Goal: Task Accomplishment & Management: Use online tool/utility

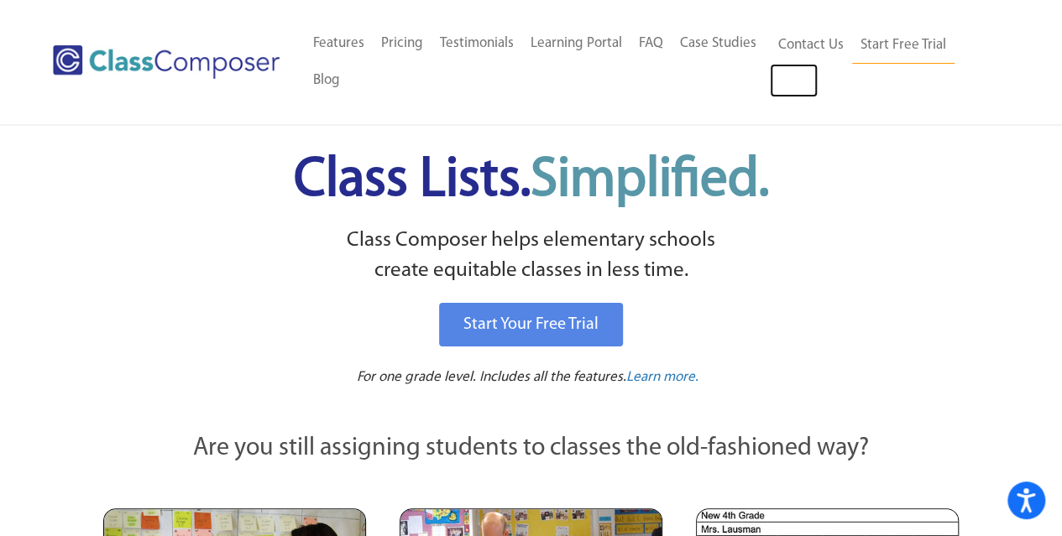
click at [799, 86] on link "Log In" at bounding box center [794, 81] width 48 height 34
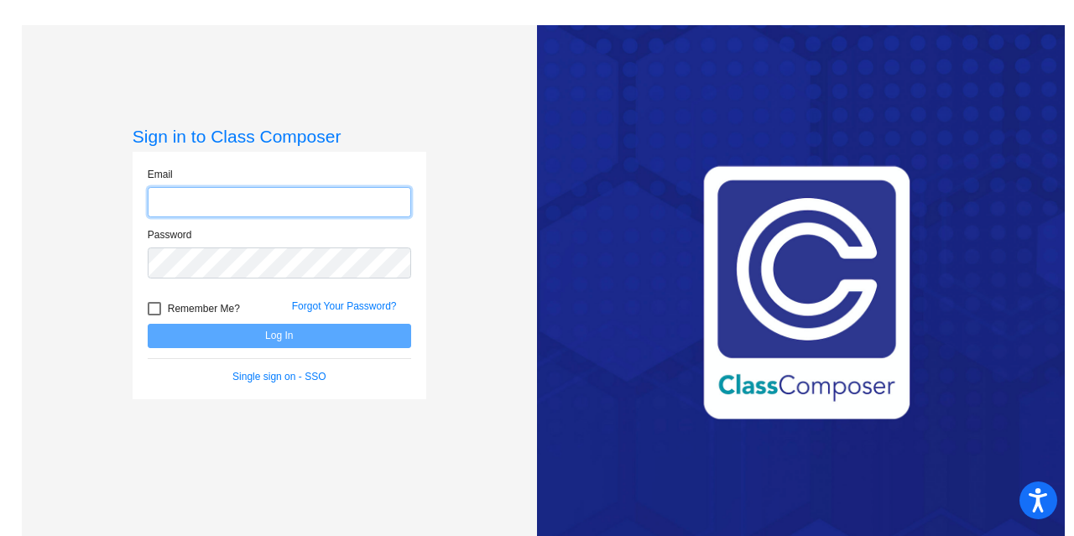
type input "aholmes@ncmcs.org"
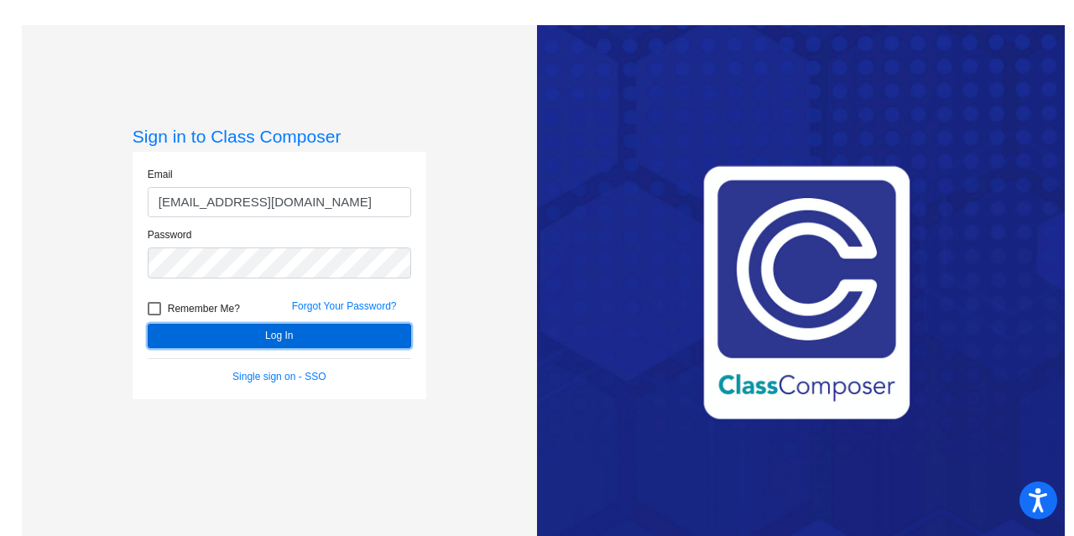
click at [241, 327] on button "Log In" at bounding box center [280, 336] width 264 height 24
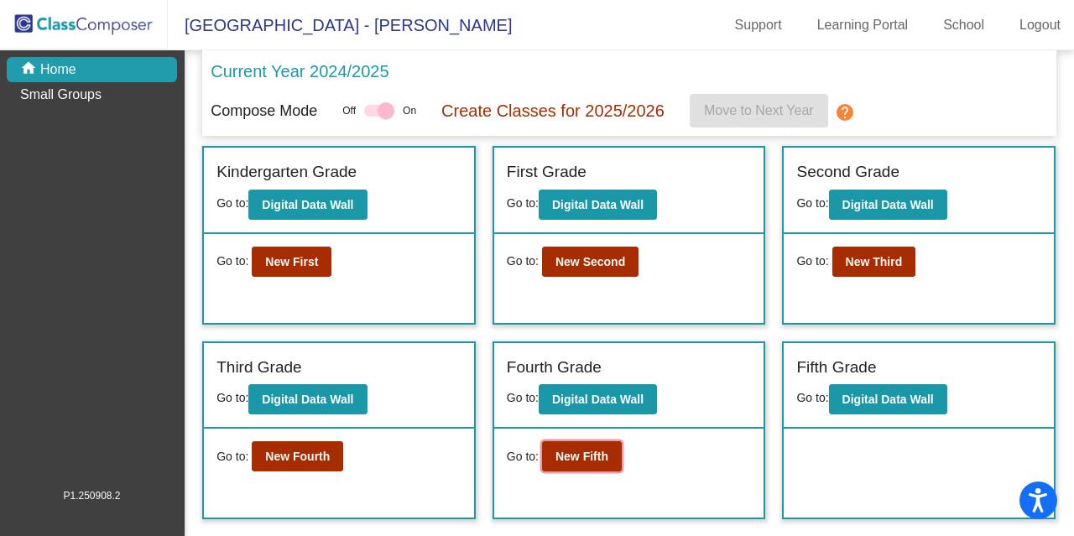
click at [567, 442] on button "New Fifth" at bounding box center [582, 457] width 80 height 30
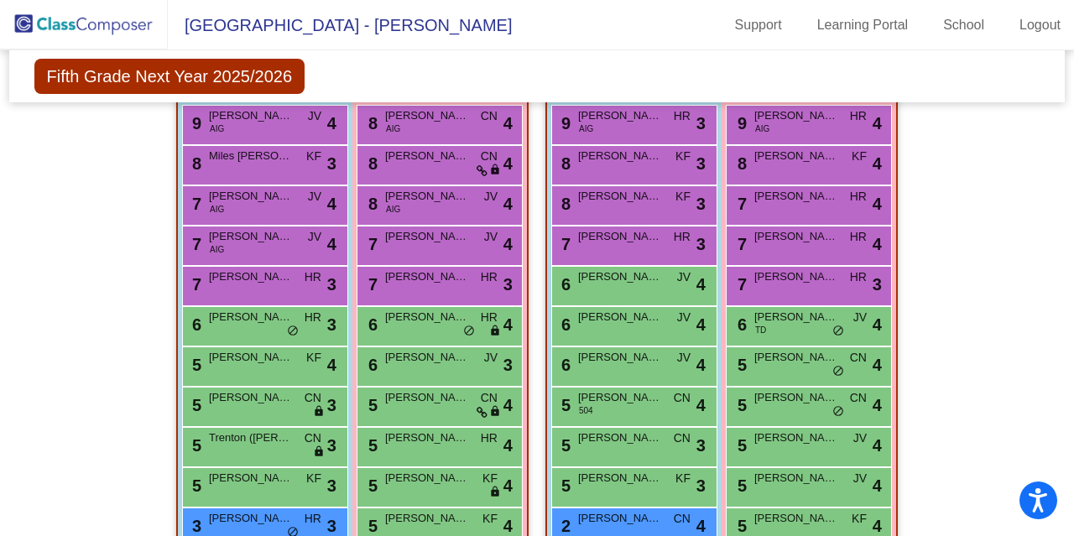
scroll to position [1076, 0]
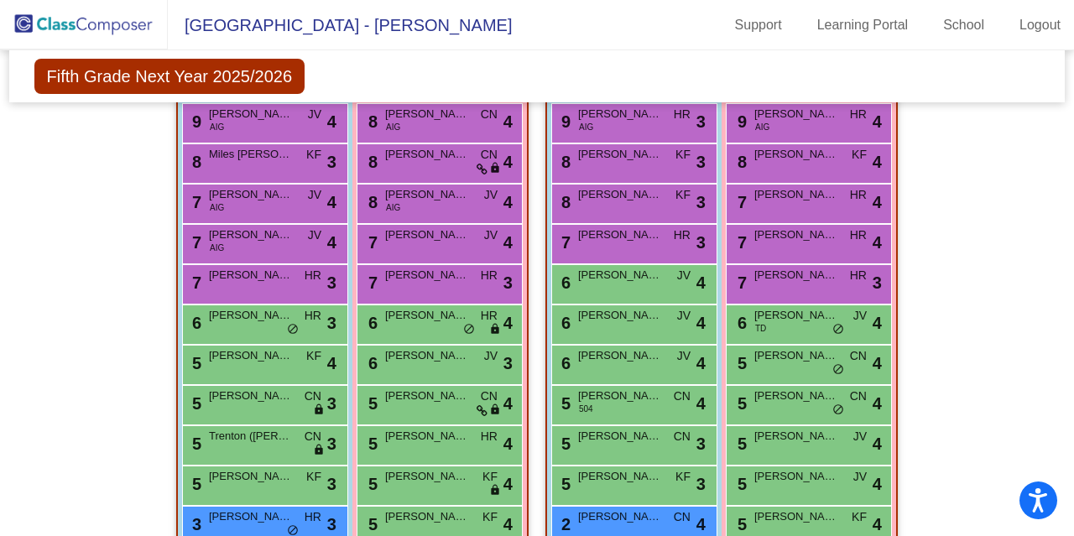
click at [781, 363] on div "5 Eleanor Jackson CN lock do_not_disturb_alt 4" at bounding box center [809, 363] width 160 height 34
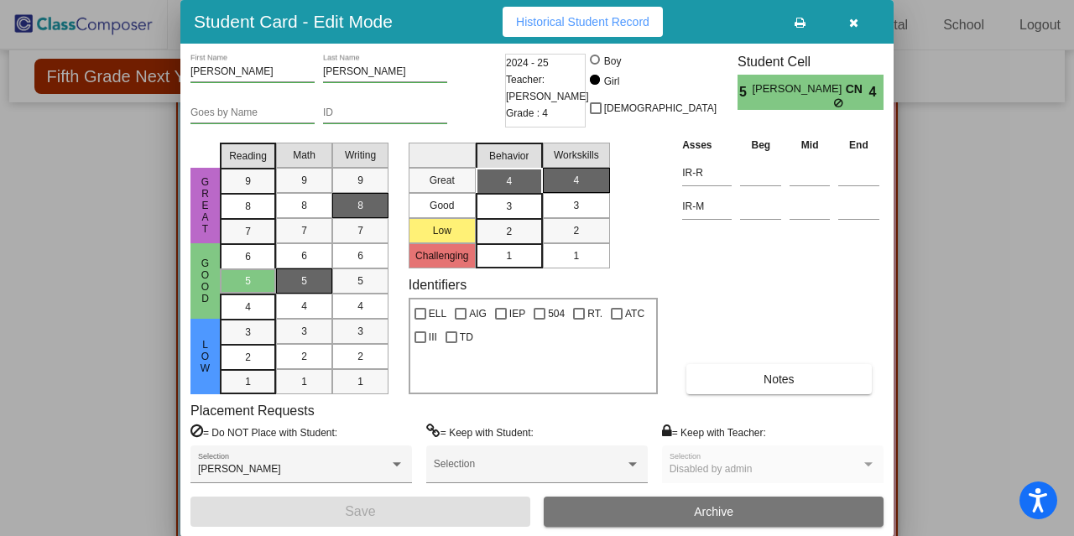
click at [860, 23] on button "button" at bounding box center [854, 22] width 54 height 30
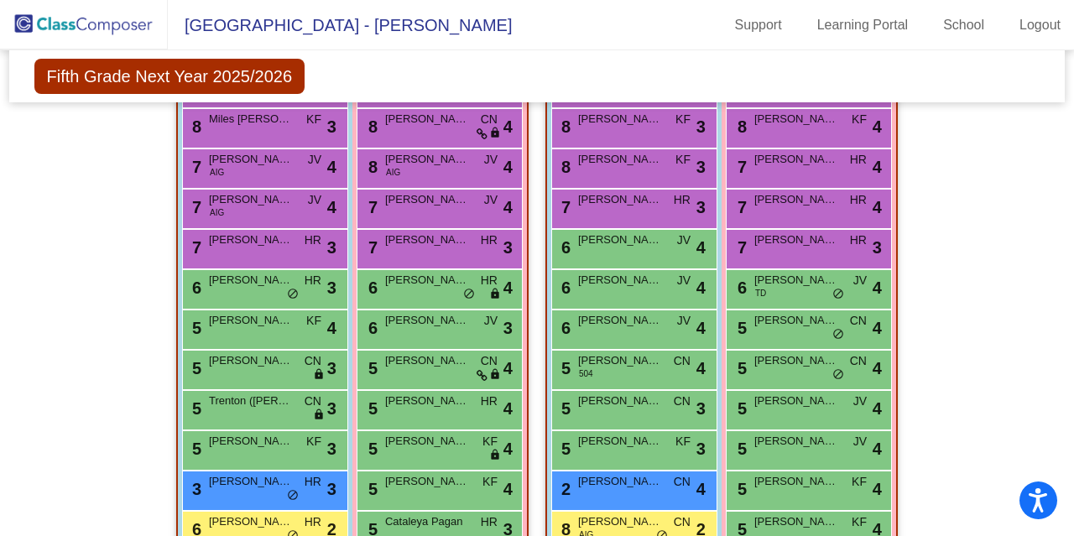
scroll to position [1112, 0]
click at [424, 290] on div "6 Josie Phillips HR lock do_not_disturb_alt 4" at bounding box center [439, 286] width 160 height 34
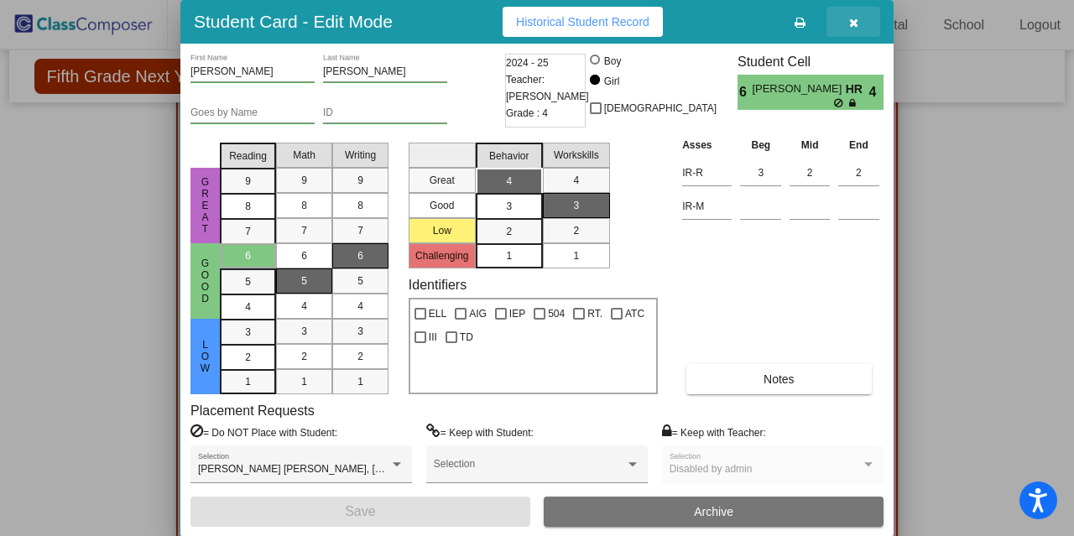
click at [859, 29] on button "button" at bounding box center [854, 22] width 54 height 30
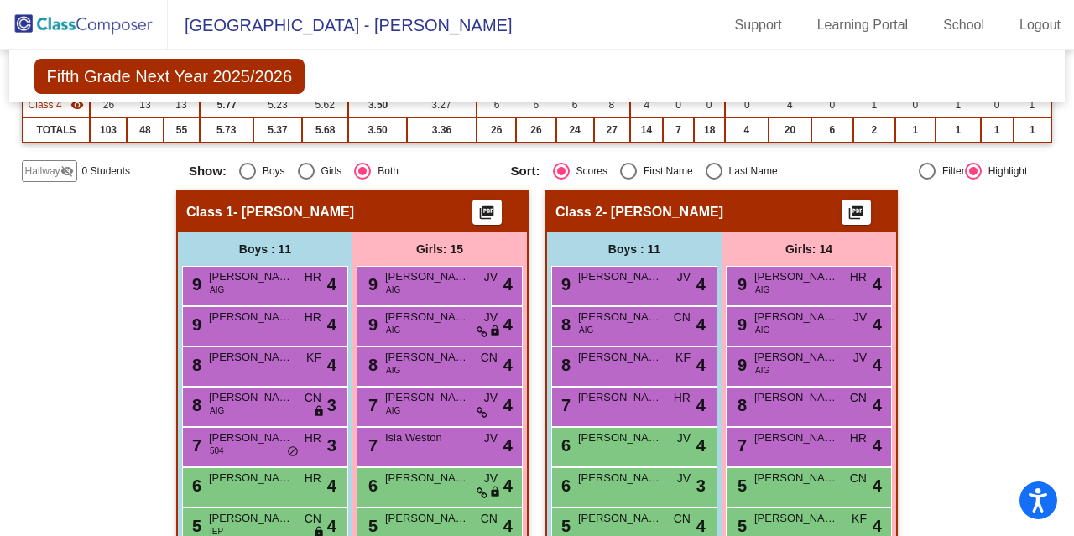
scroll to position [236, 0]
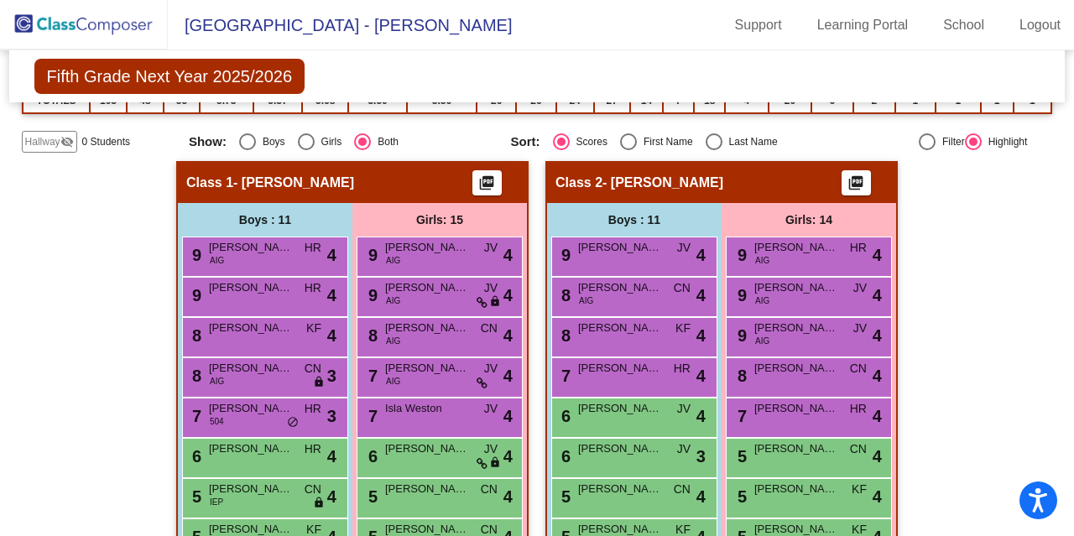
click at [427, 286] on span "Laney McKenzie" at bounding box center [427, 288] width 84 height 17
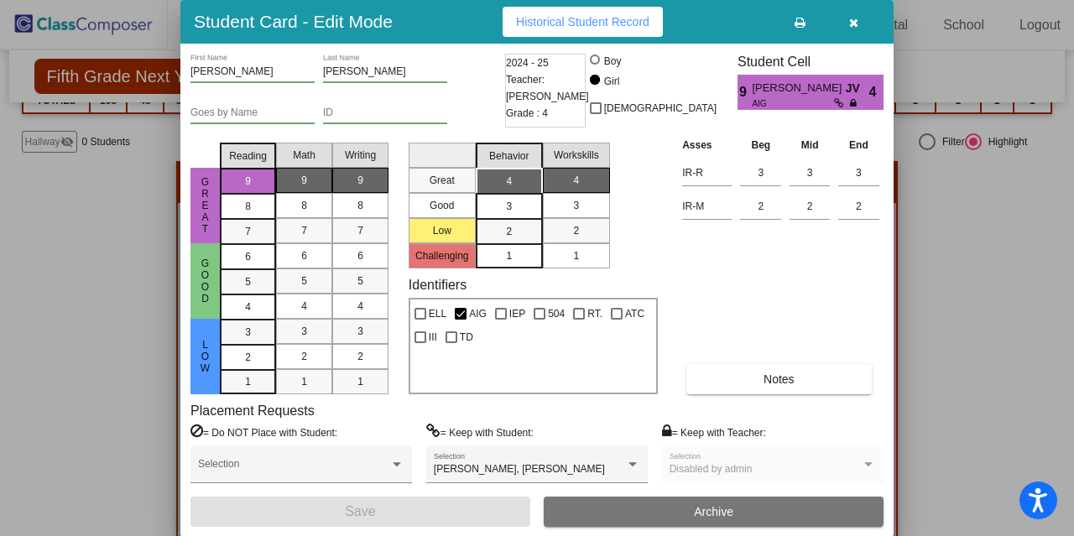
click at [851, 29] on button "button" at bounding box center [854, 22] width 54 height 30
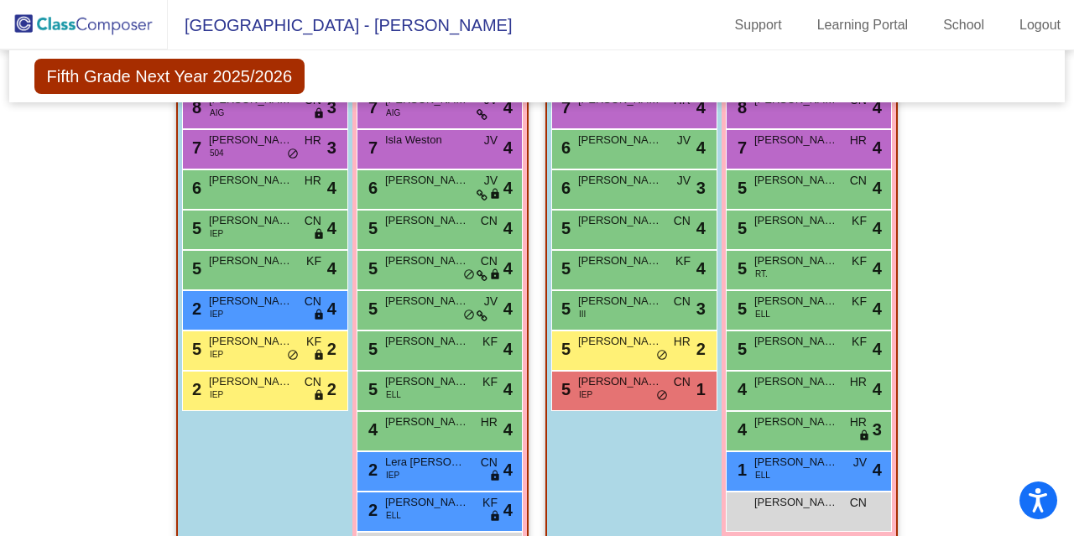
scroll to position [507, 0]
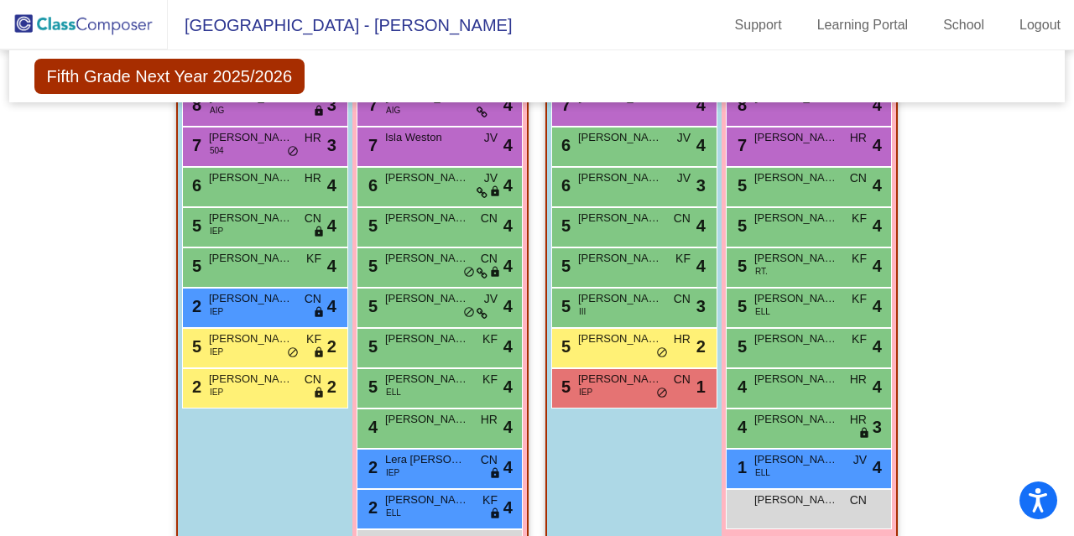
click at [423, 441] on div "4 Kennedy Chisholm HR lock do_not_disturb_alt 4" at bounding box center [439, 427] width 160 height 34
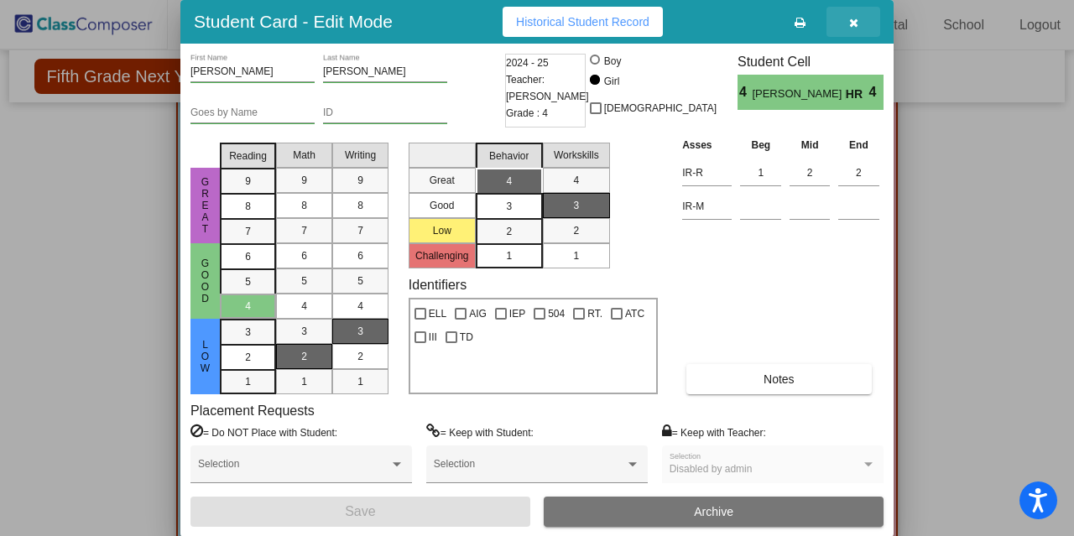
click at [855, 24] on icon "button" at bounding box center [853, 23] width 9 height 12
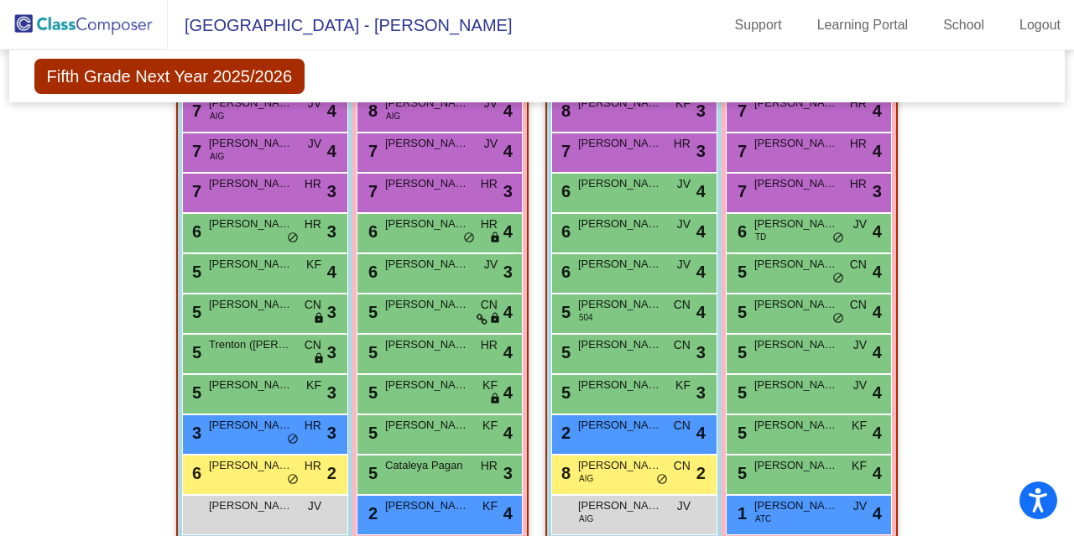
scroll to position [1167, 0]
click at [802, 307] on span "Kenley Taylor" at bounding box center [797, 305] width 84 height 17
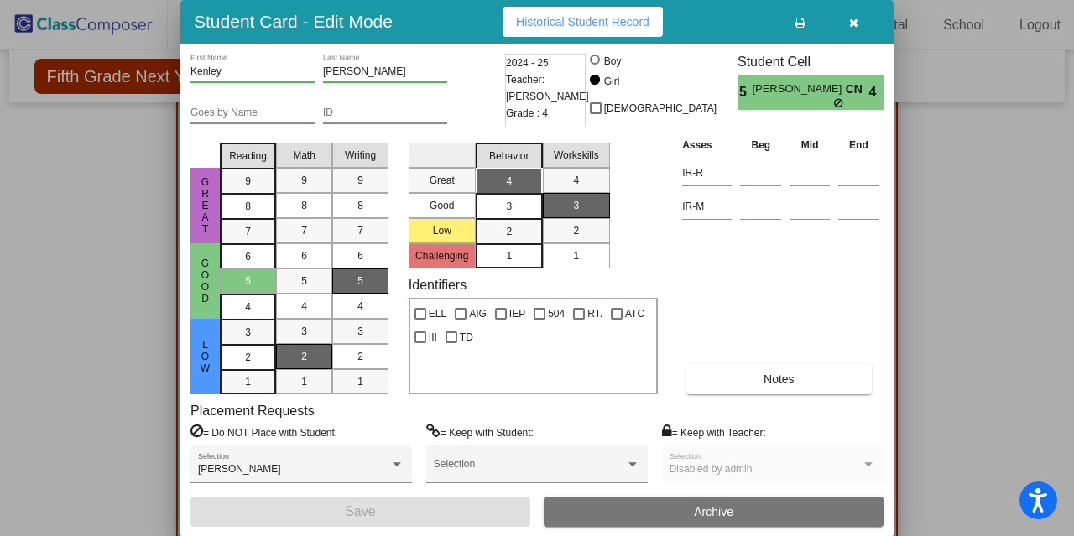
click at [858, 26] on icon "button" at bounding box center [853, 23] width 9 height 12
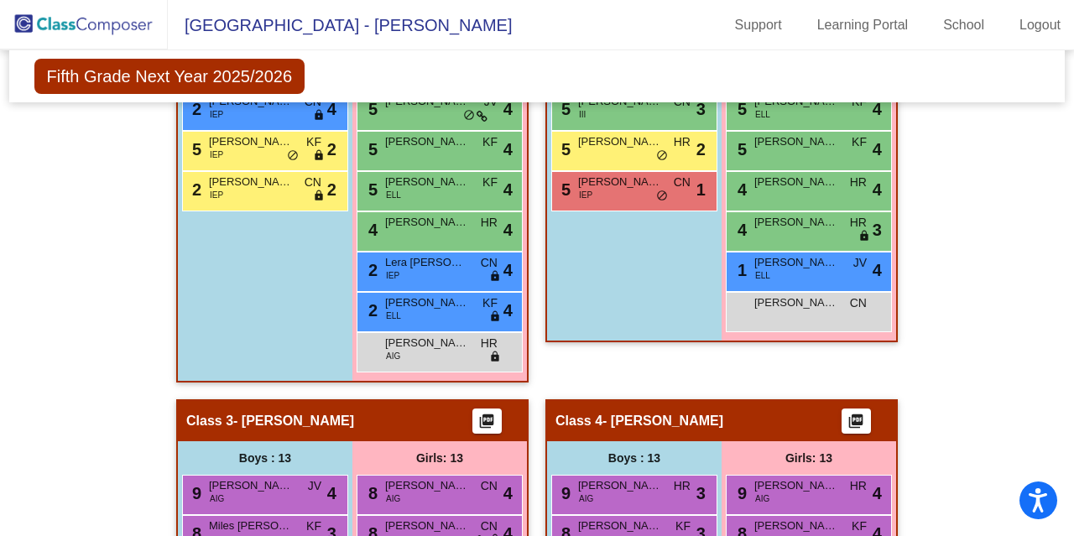
scroll to position [674, 0]
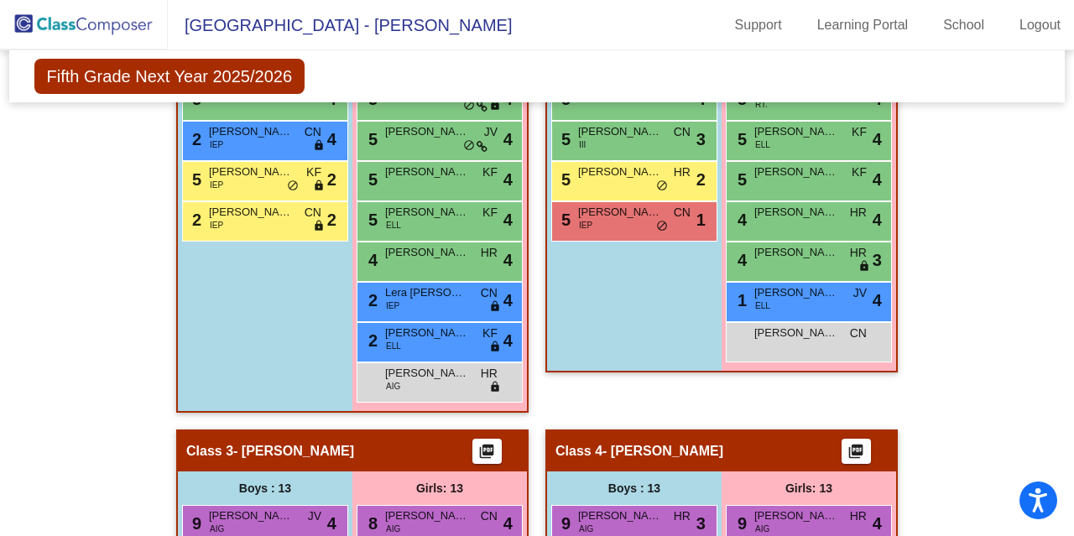
click at [432, 290] on span "Lera Dayne Holmes" at bounding box center [427, 293] width 84 height 17
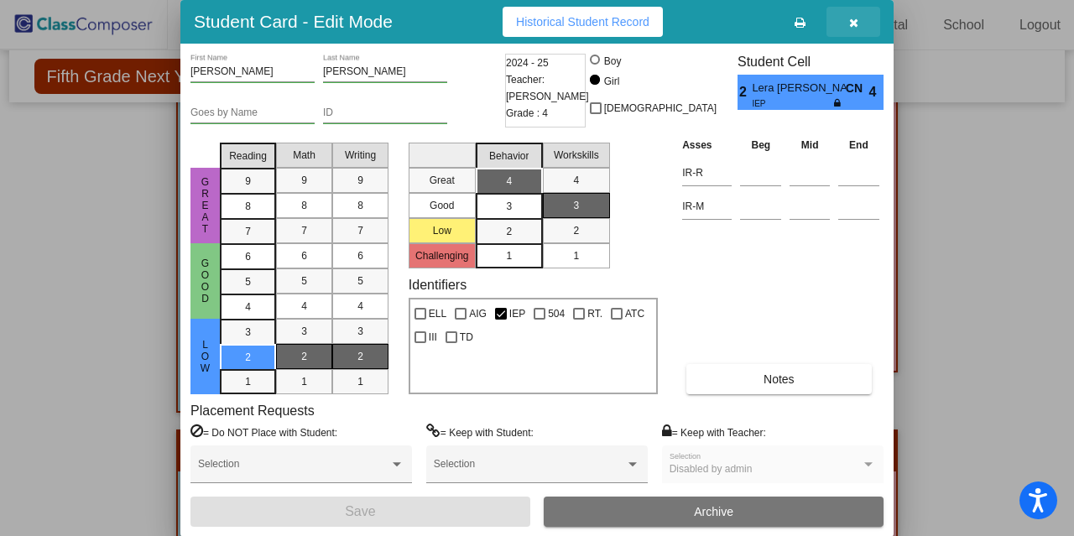
click at [851, 18] on icon "button" at bounding box center [853, 23] width 9 height 12
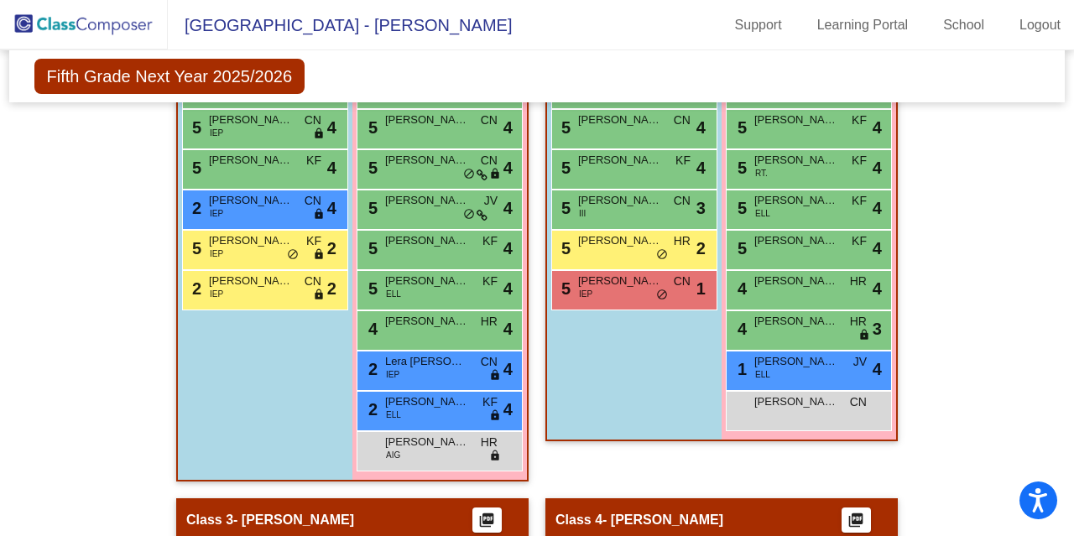
scroll to position [604, 0]
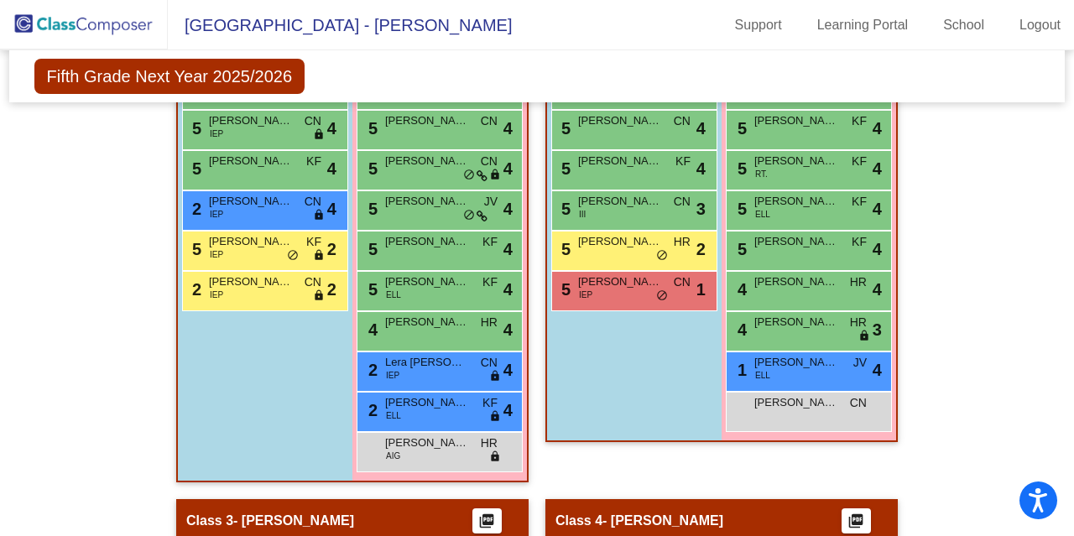
click at [264, 289] on div "2 Braiden Davis IEP CN lock do_not_disturb_alt 2" at bounding box center [263, 289] width 160 height 34
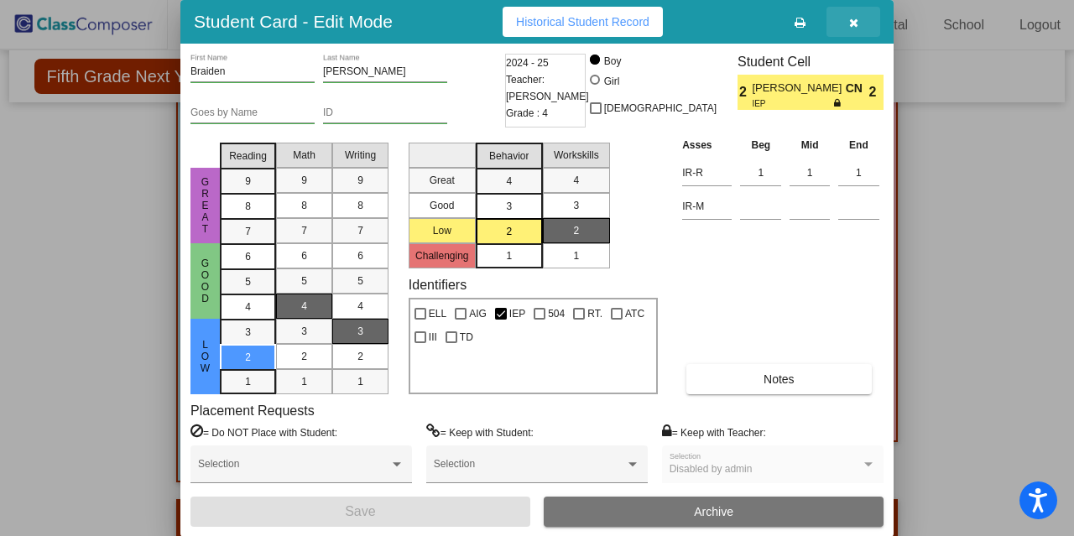
click at [857, 29] on button "button" at bounding box center [854, 22] width 54 height 30
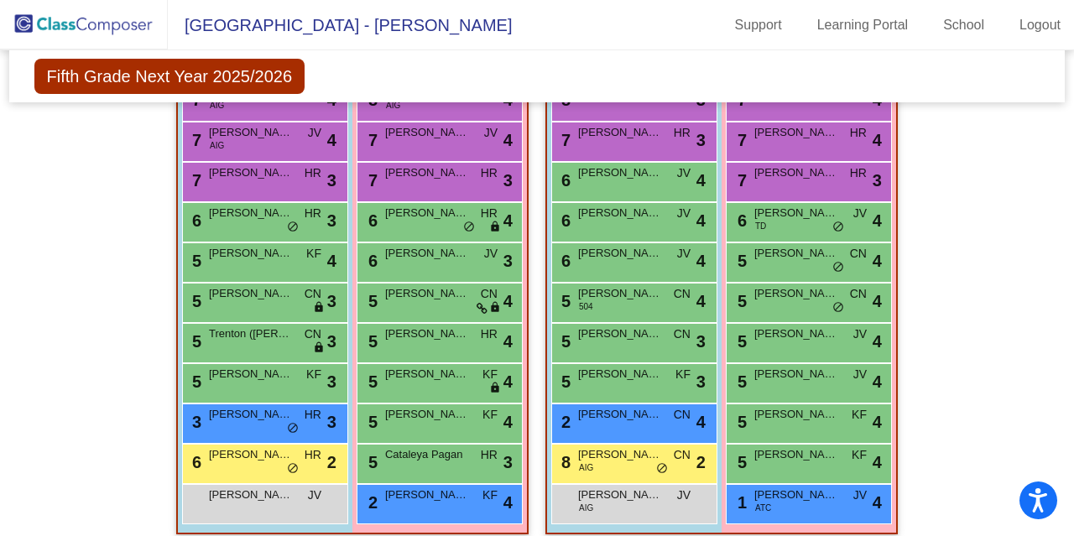
scroll to position [1192, 0]
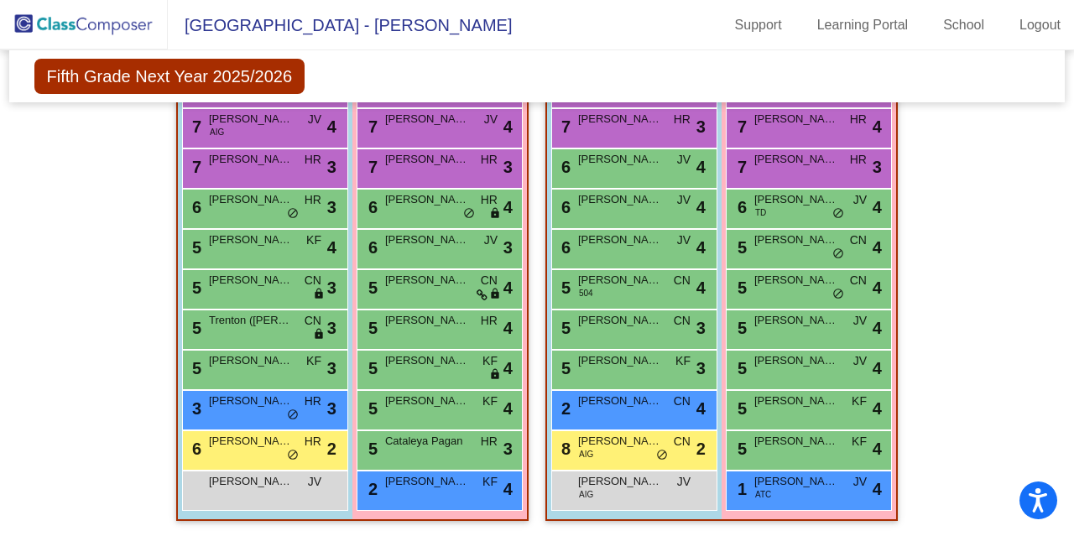
click at [619, 445] on span "Terence (TJ) Wilkin" at bounding box center [620, 441] width 84 height 17
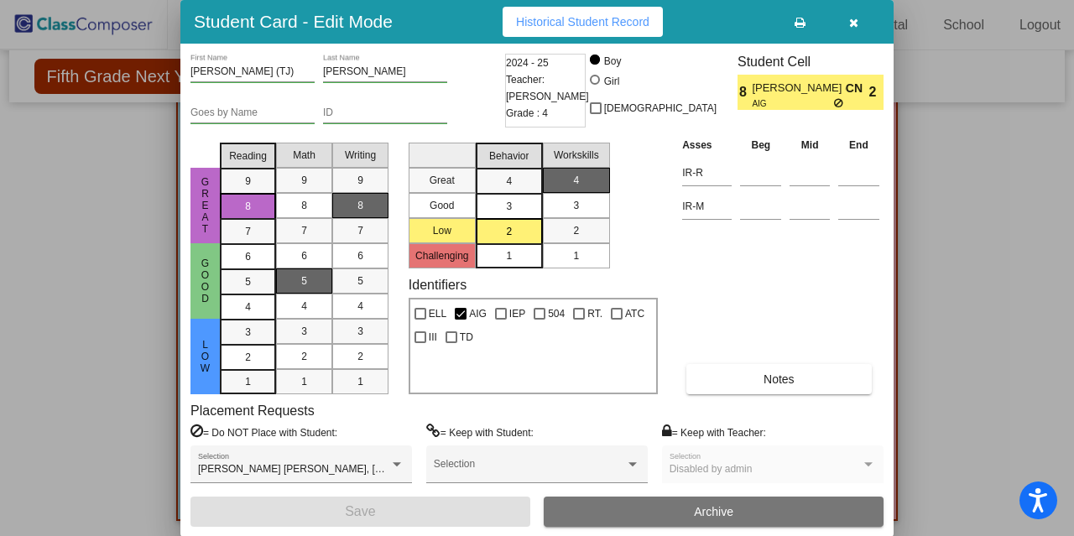
click at [847, 26] on button "button" at bounding box center [854, 22] width 54 height 30
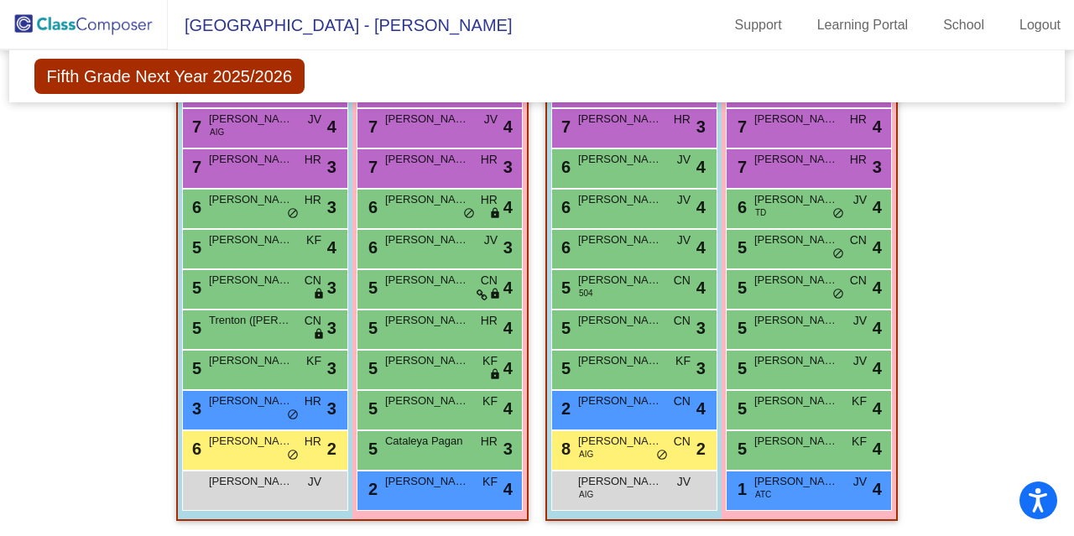
click at [448, 201] on span "Josie Phillips" at bounding box center [427, 199] width 84 height 17
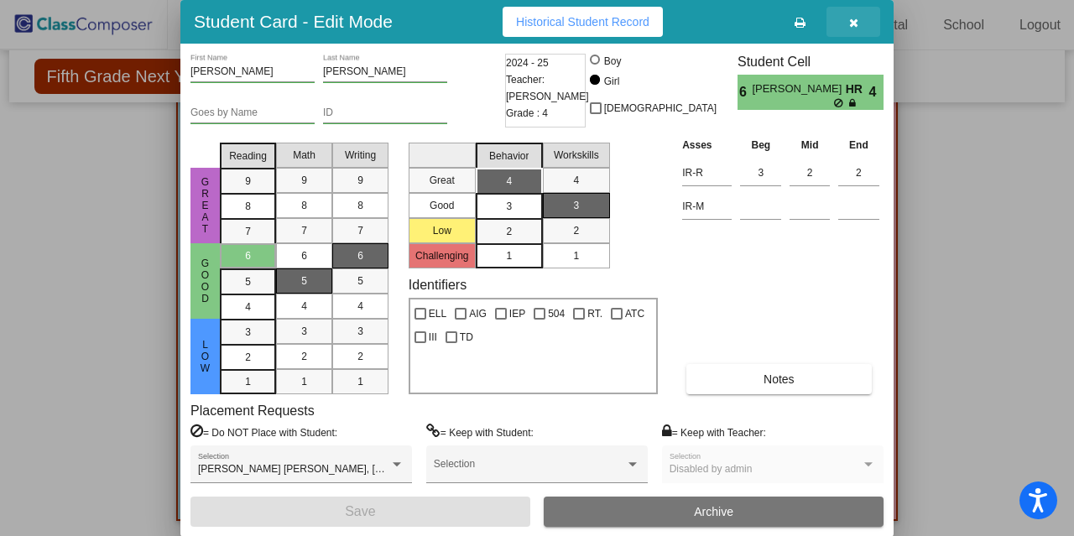
click at [854, 22] on icon "button" at bounding box center [853, 23] width 9 height 12
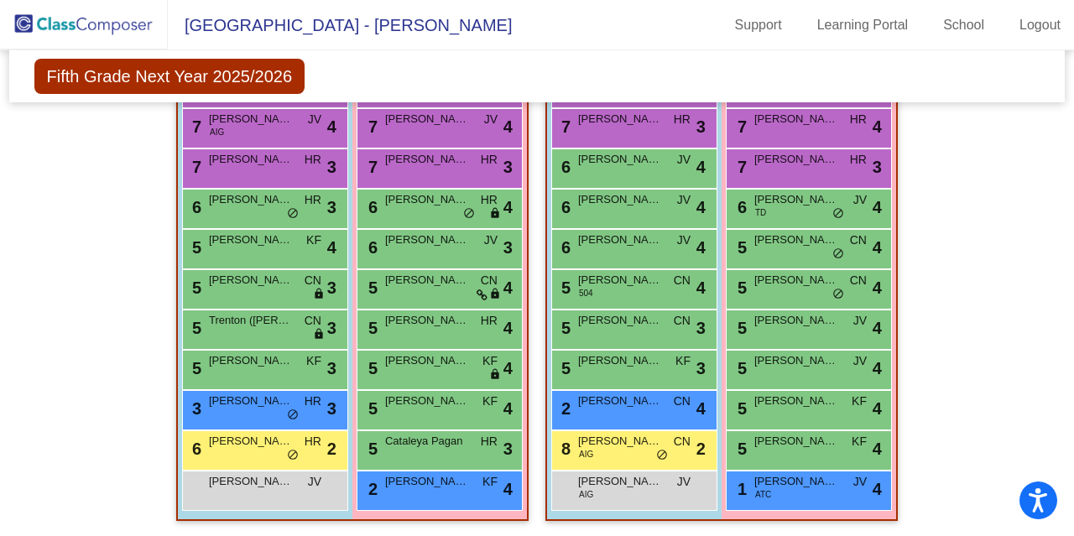
click at [253, 290] on div "5 Barrett Allred CN lock do_not_disturb_alt 3" at bounding box center [263, 287] width 160 height 34
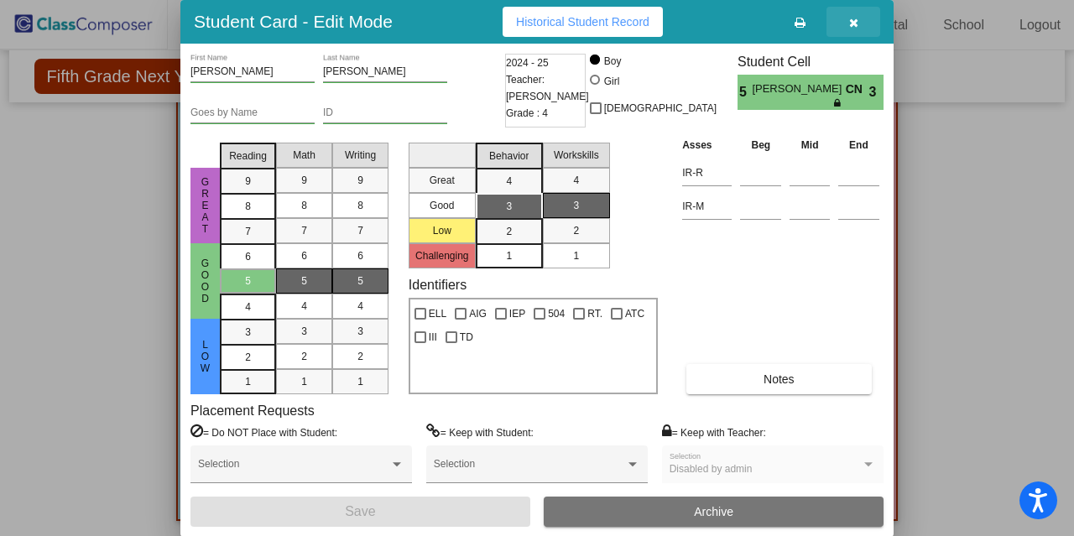
click at [855, 17] on icon "button" at bounding box center [853, 23] width 9 height 12
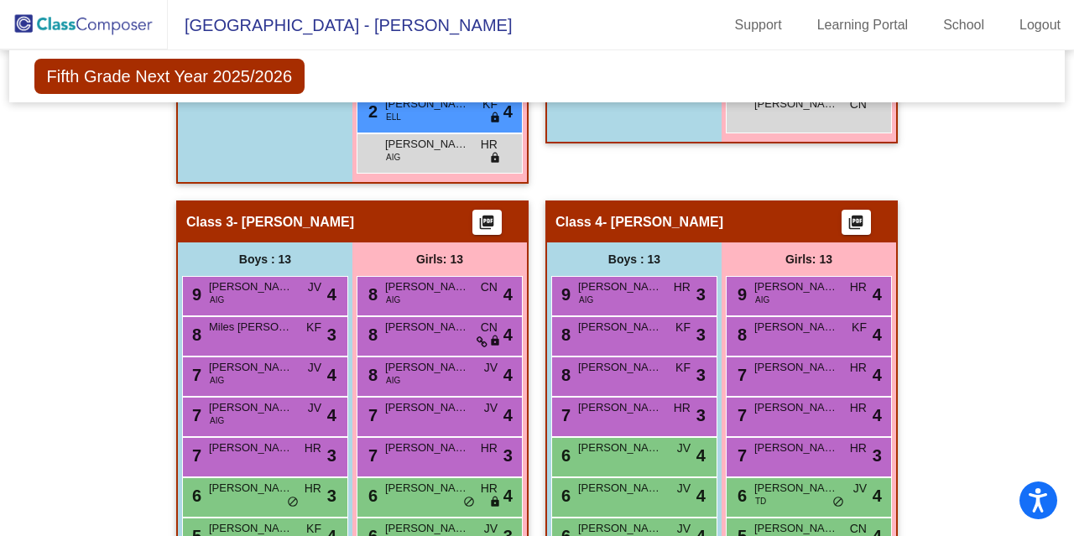
scroll to position [902, 0]
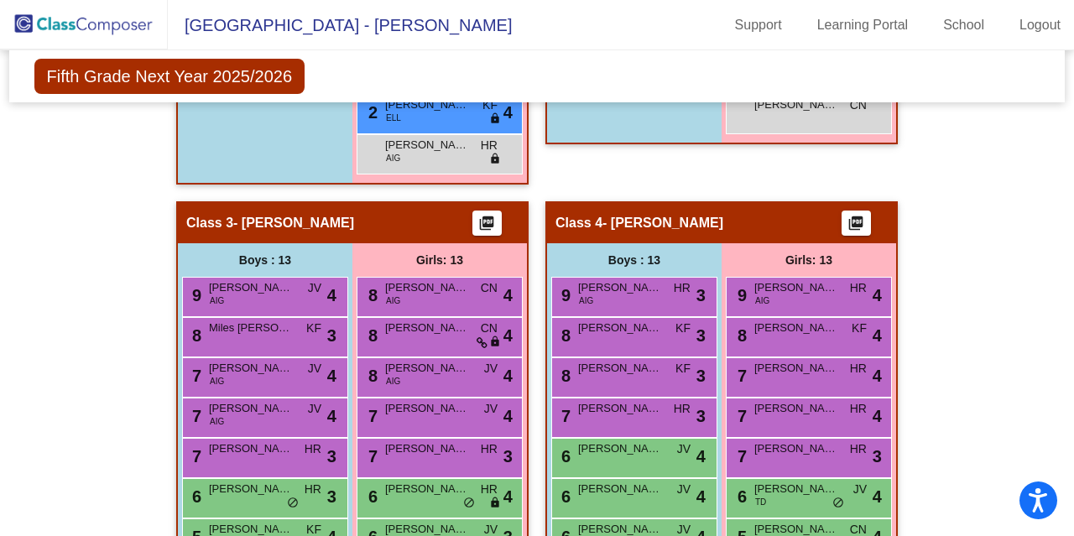
click at [431, 458] on div "7 Grace Boylan HR lock do_not_disturb_alt 3" at bounding box center [439, 456] width 160 height 34
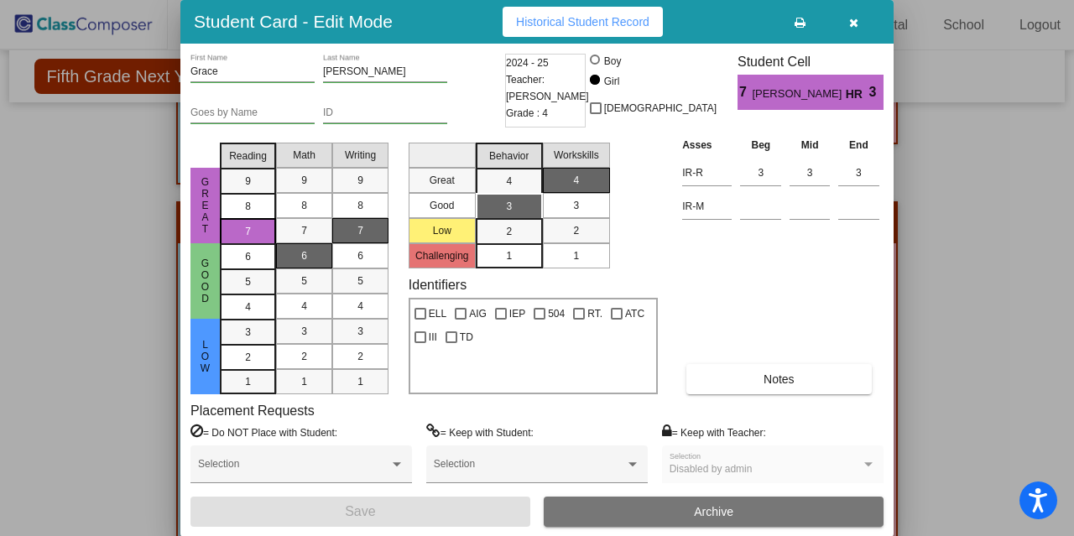
click at [851, 13] on button "button" at bounding box center [854, 22] width 54 height 30
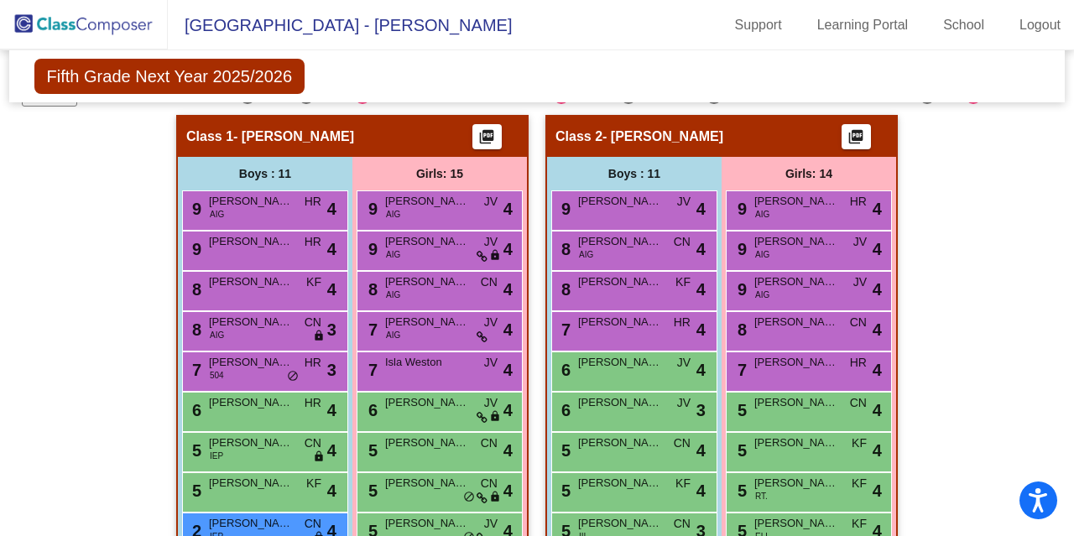
scroll to position [283, 0]
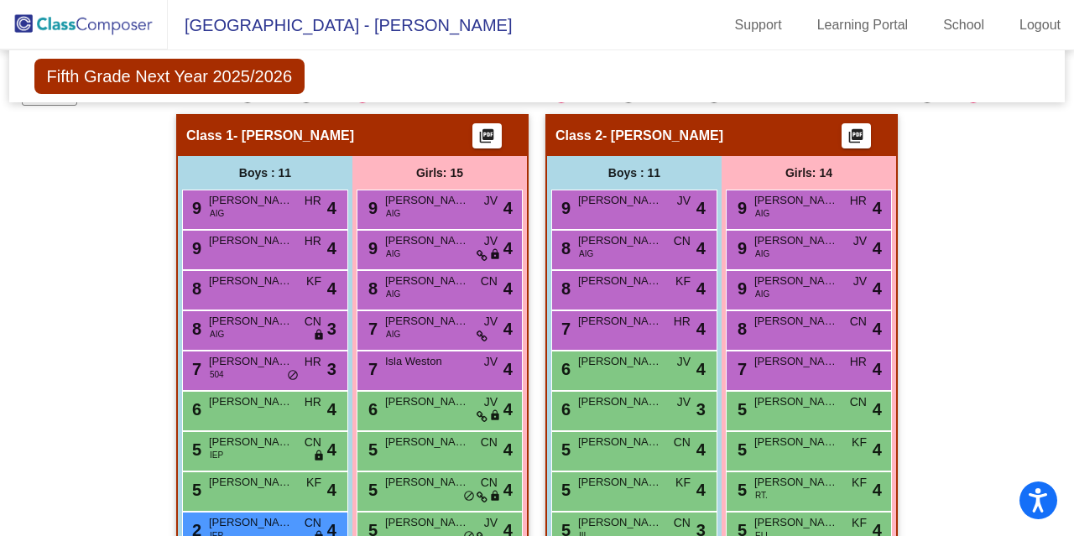
click at [415, 421] on div "6 Addelyn Bonner JV lock do_not_disturb_alt 4" at bounding box center [439, 409] width 160 height 34
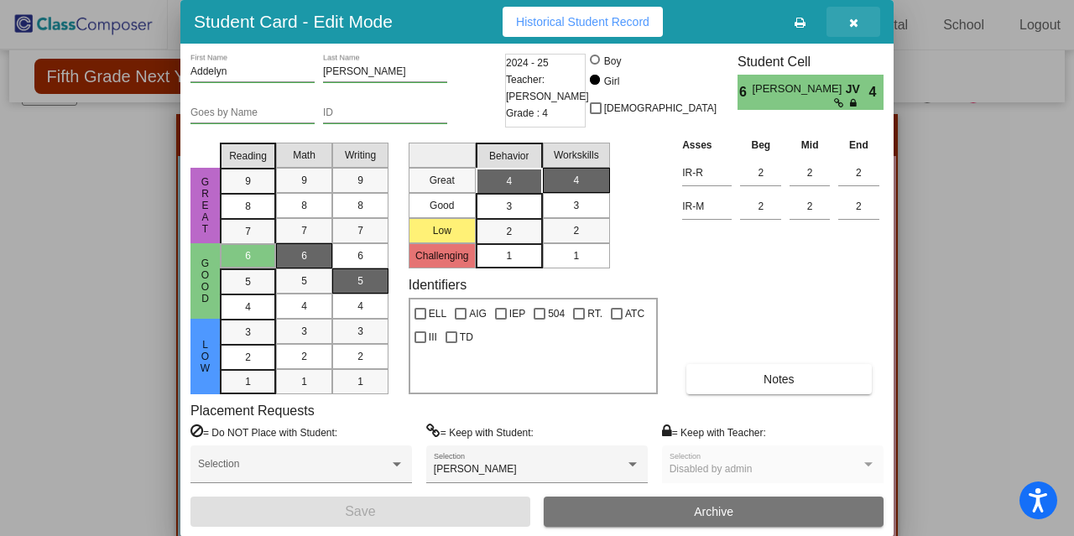
click at [849, 34] on button "button" at bounding box center [854, 22] width 54 height 30
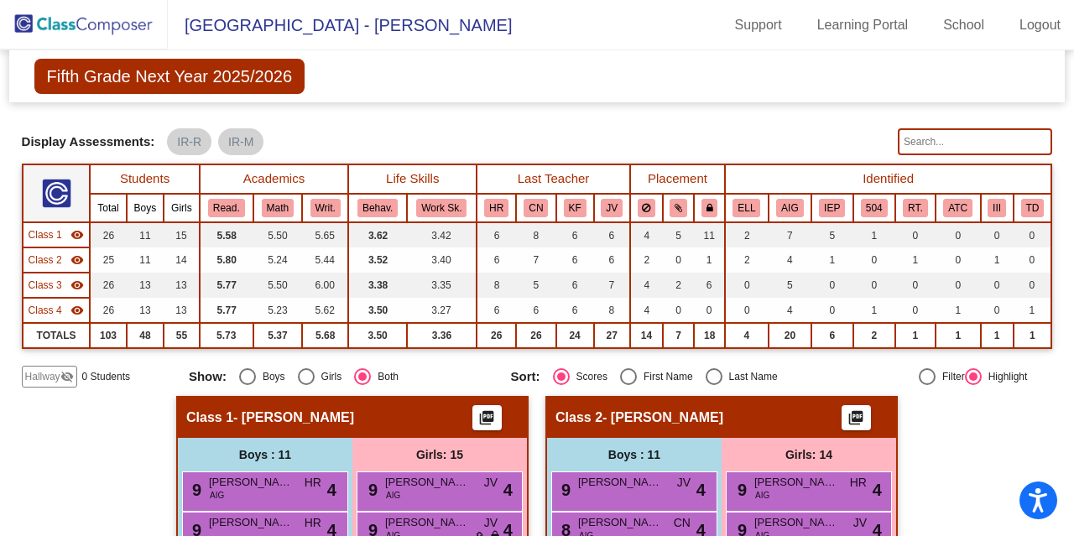
scroll to position [0, 0]
